Goal: Task Accomplishment & Management: Use online tool/utility

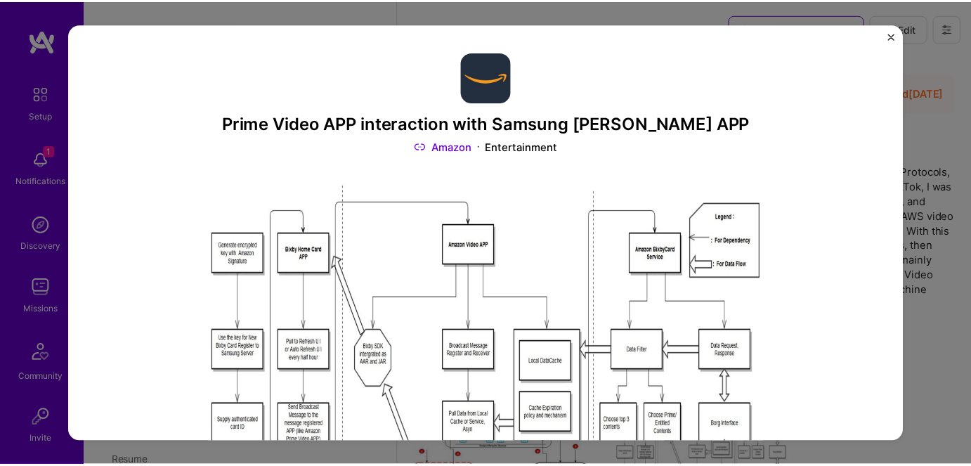
scroll to position [251, 0]
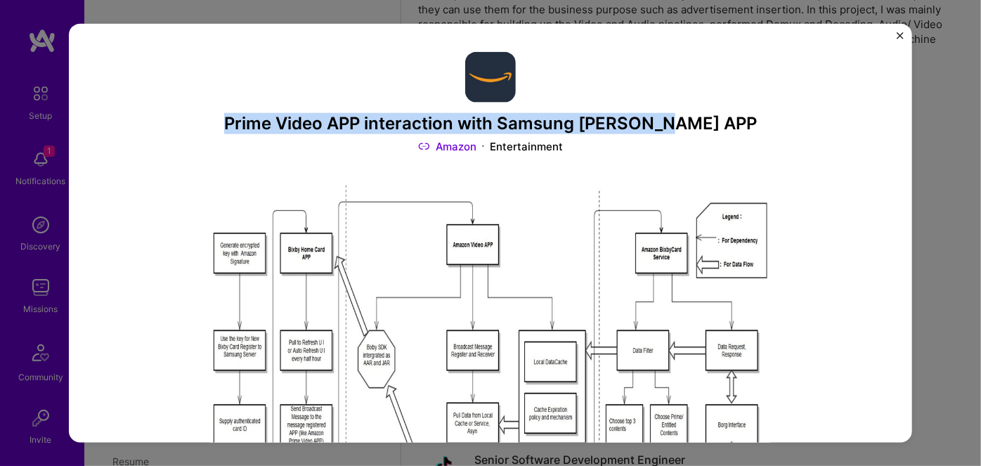
click at [899, 34] on img "Close" at bounding box center [899, 35] width 7 height 7
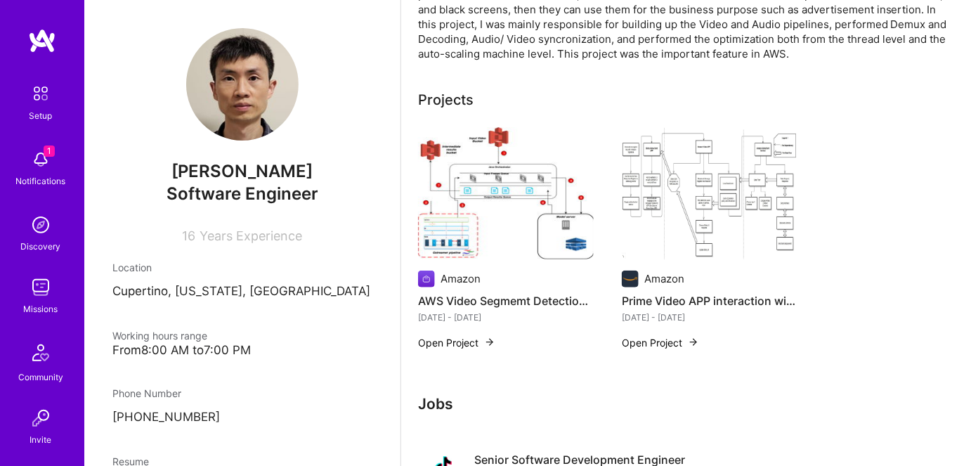
click at [18, 174] on div "Notifications" at bounding box center [41, 181] width 50 height 15
click at [24, 302] on div "Missions" at bounding box center [41, 308] width 34 height 15
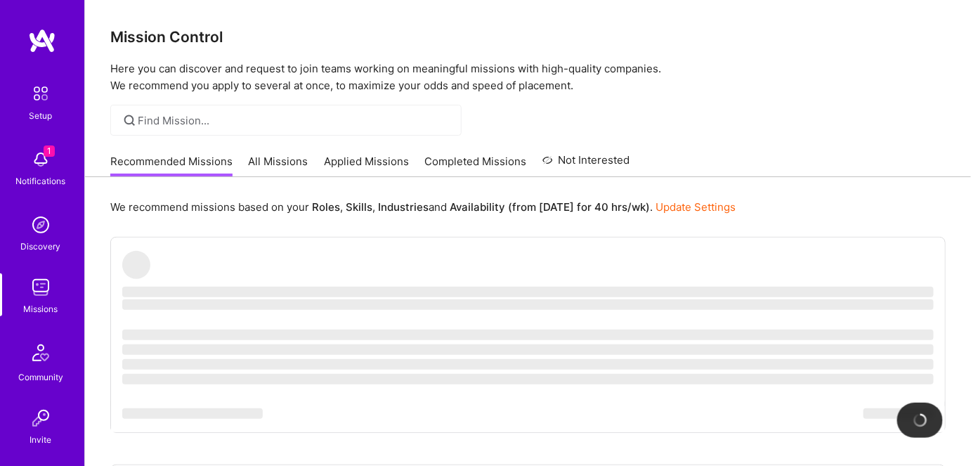
click at [30, 159] on img at bounding box center [41, 159] width 28 height 28
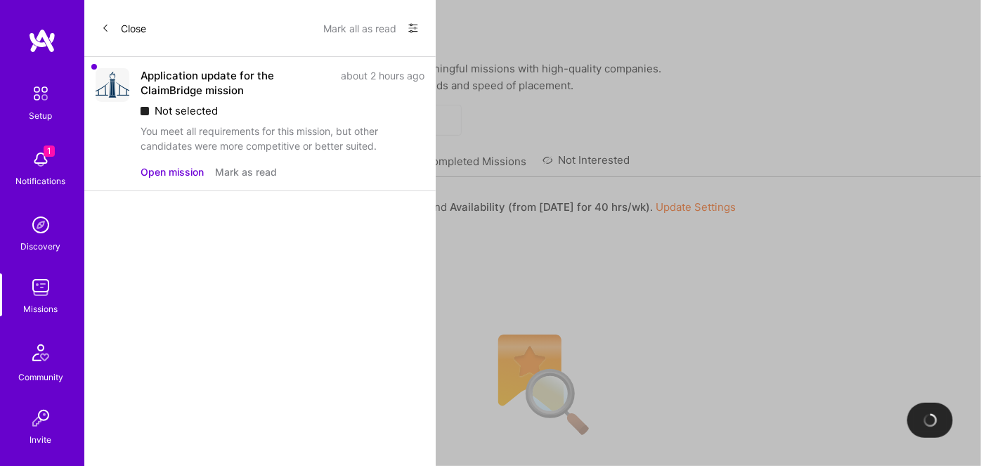
click at [182, 174] on button "Open mission" at bounding box center [172, 171] width 63 height 15
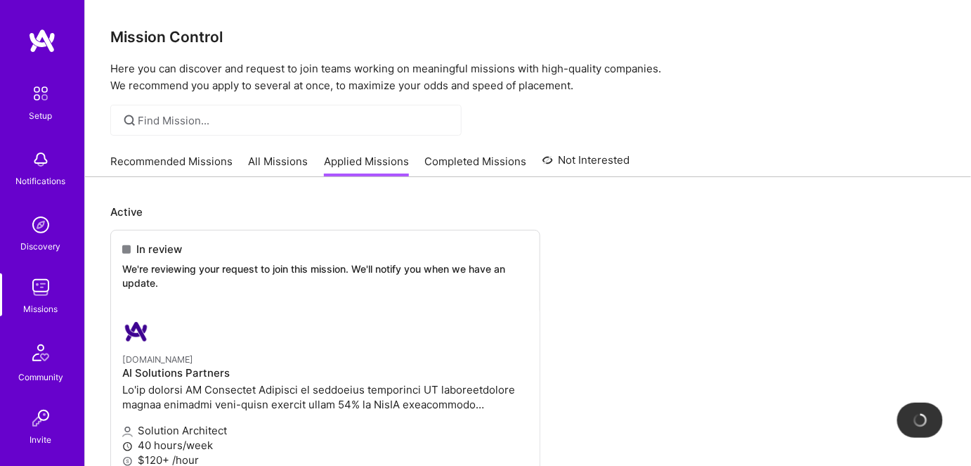
click at [264, 162] on link "All Missions" at bounding box center [279, 165] width 60 height 23
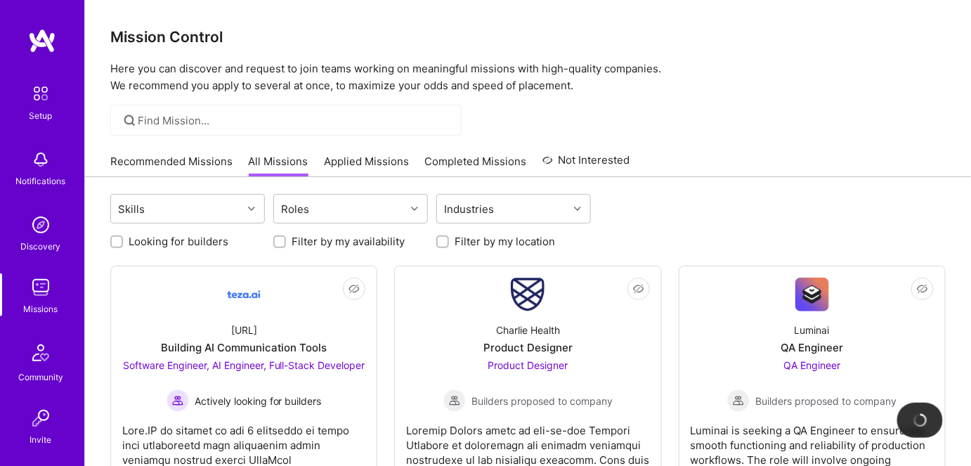
click at [360, 157] on link "Applied Missions" at bounding box center [366, 165] width 85 height 23
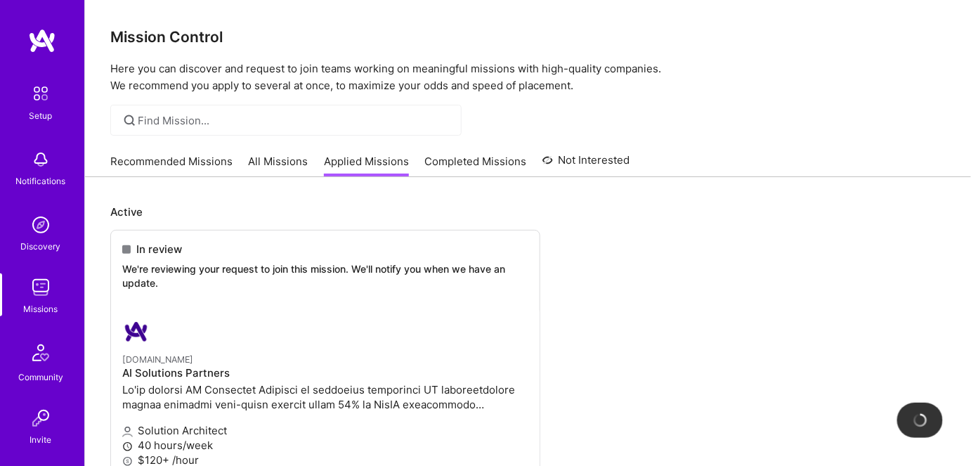
click at [283, 164] on link "All Missions" at bounding box center [279, 165] width 60 height 23
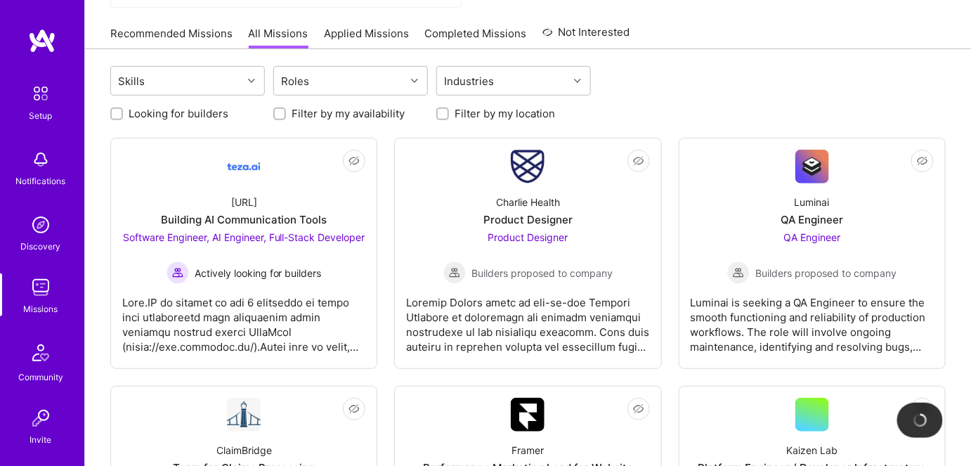
scroll to position [127, 0]
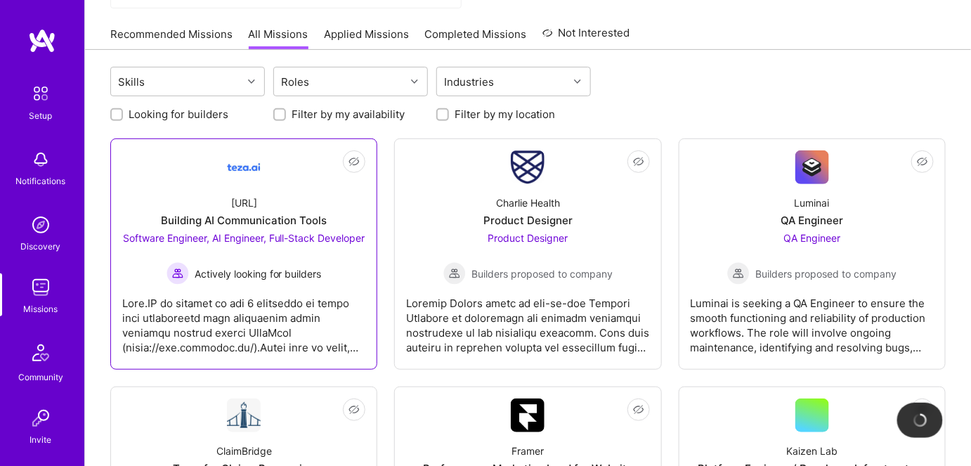
click at [264, 238] on span "Software Engineer, AI Engineer, Full-Stack Developer" at bounding box center [244, 238] width 242 height 12
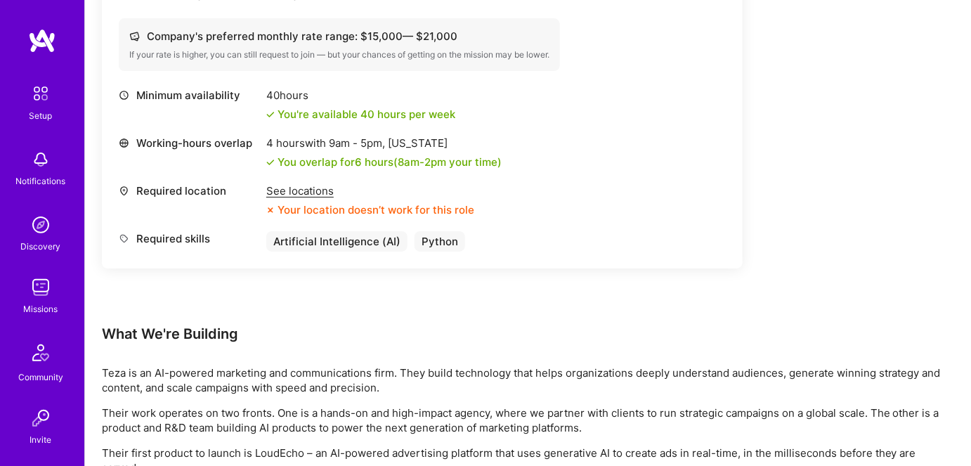
scroll to position [1596, 0]
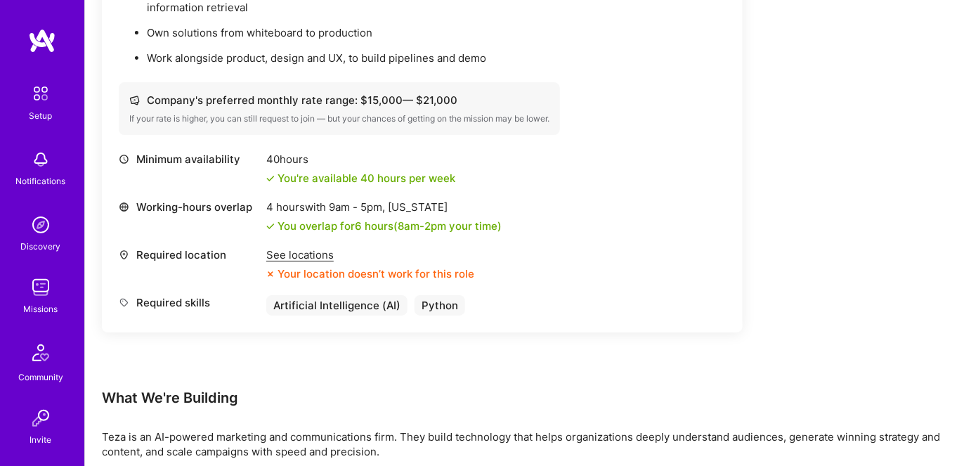
click at [310, 251] on div "See locations" at bounding box center [370, 254] width 208 height 15
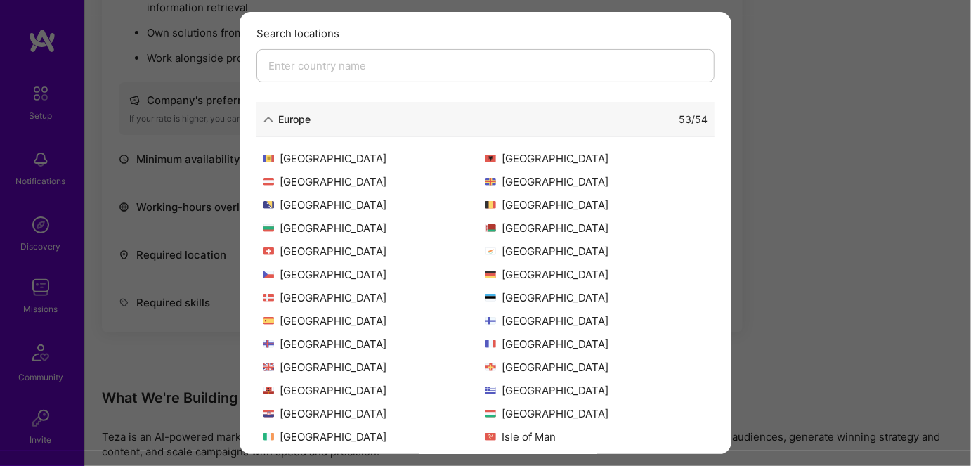
scroll to position [0, 0]
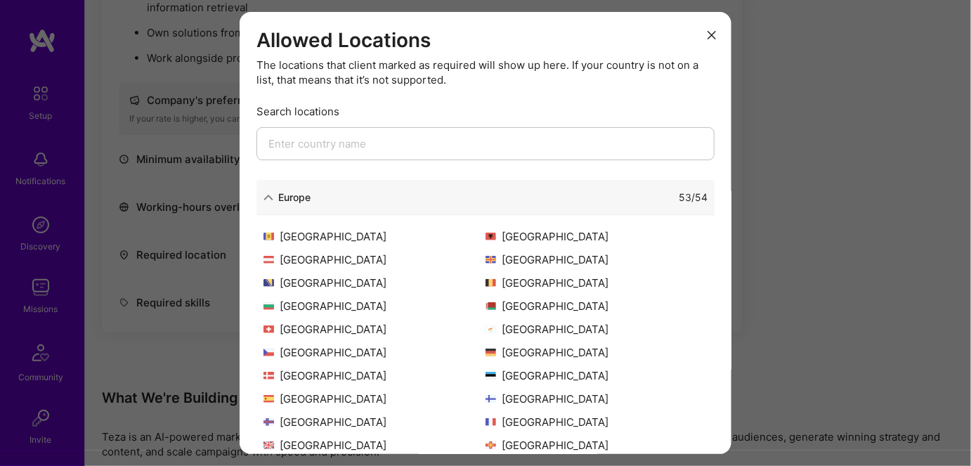
click at [707, 35] on icon "modal" at bounding box center [711, 35] width 8 height 8
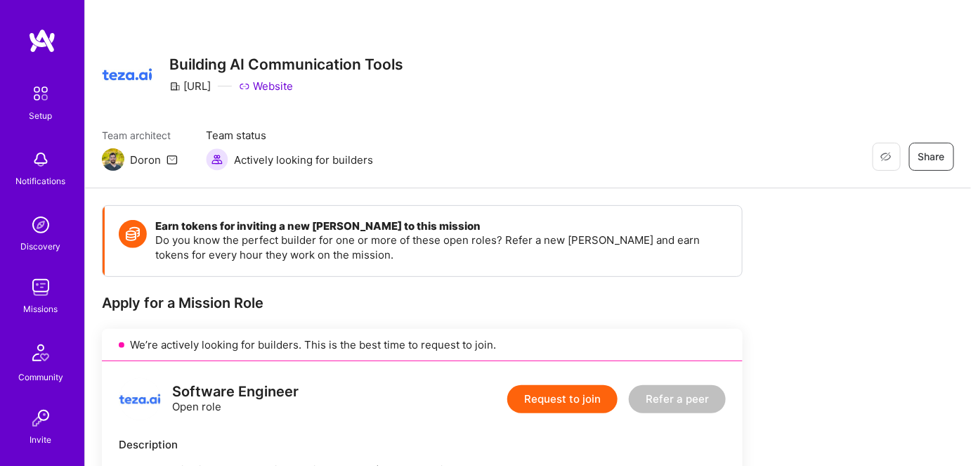
click at [37, 299] on img at bounding box center [41, 287] width 28 height 28
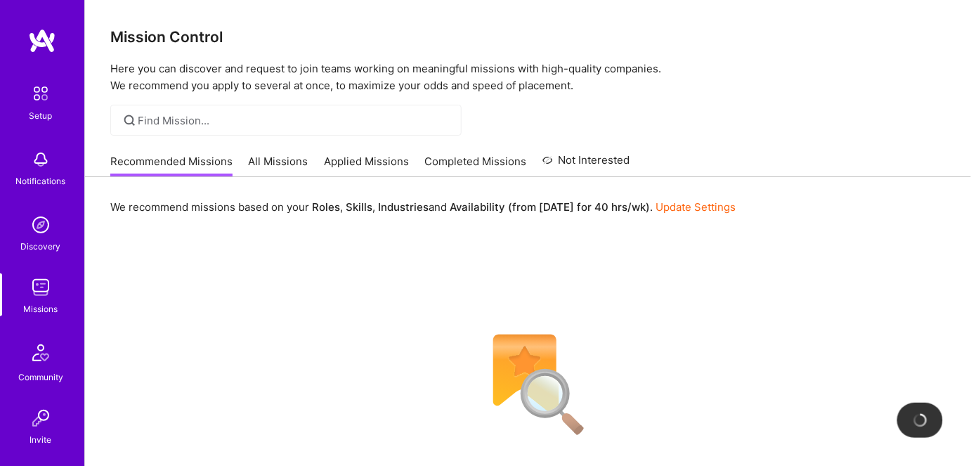
click at [279, 162] on link "All Missions" at bounding box center [279, 165] width 60 height 23
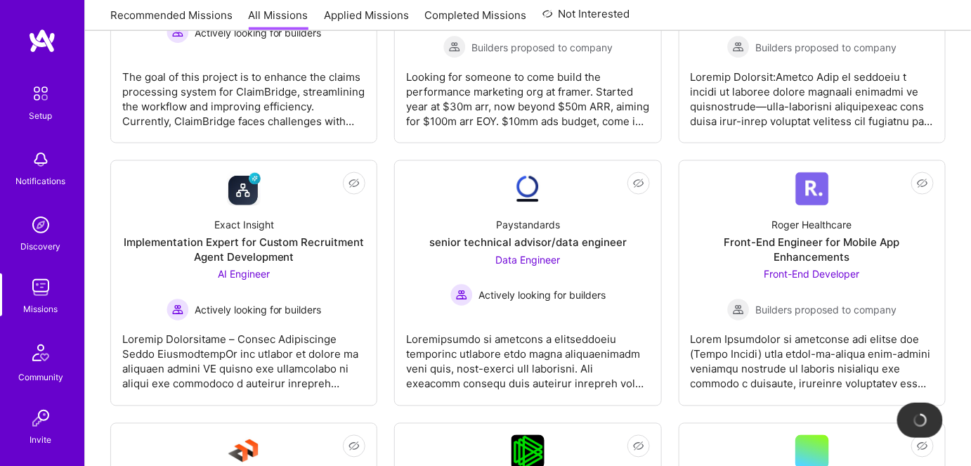
scroll to position [639, 0]
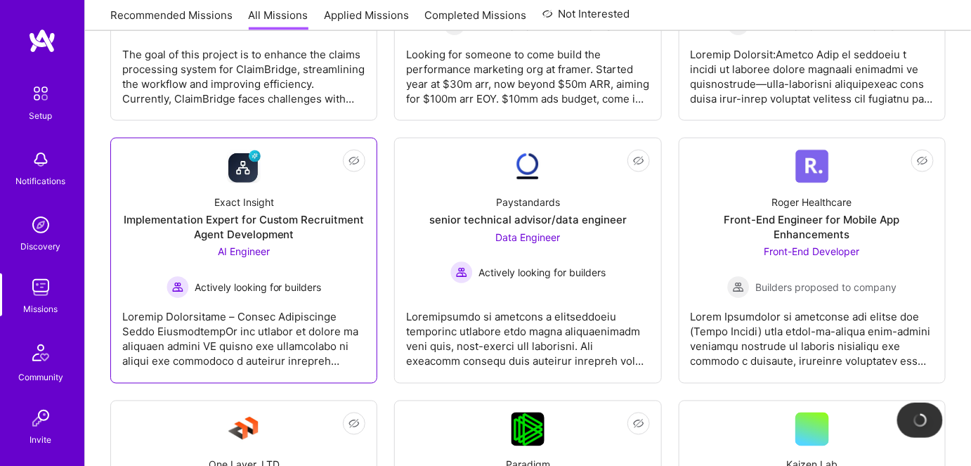
click at [242, 258] on span "AI Engineer" at bounding box center [244, 252] width 52 height 12
